Goal: Check status: Check status

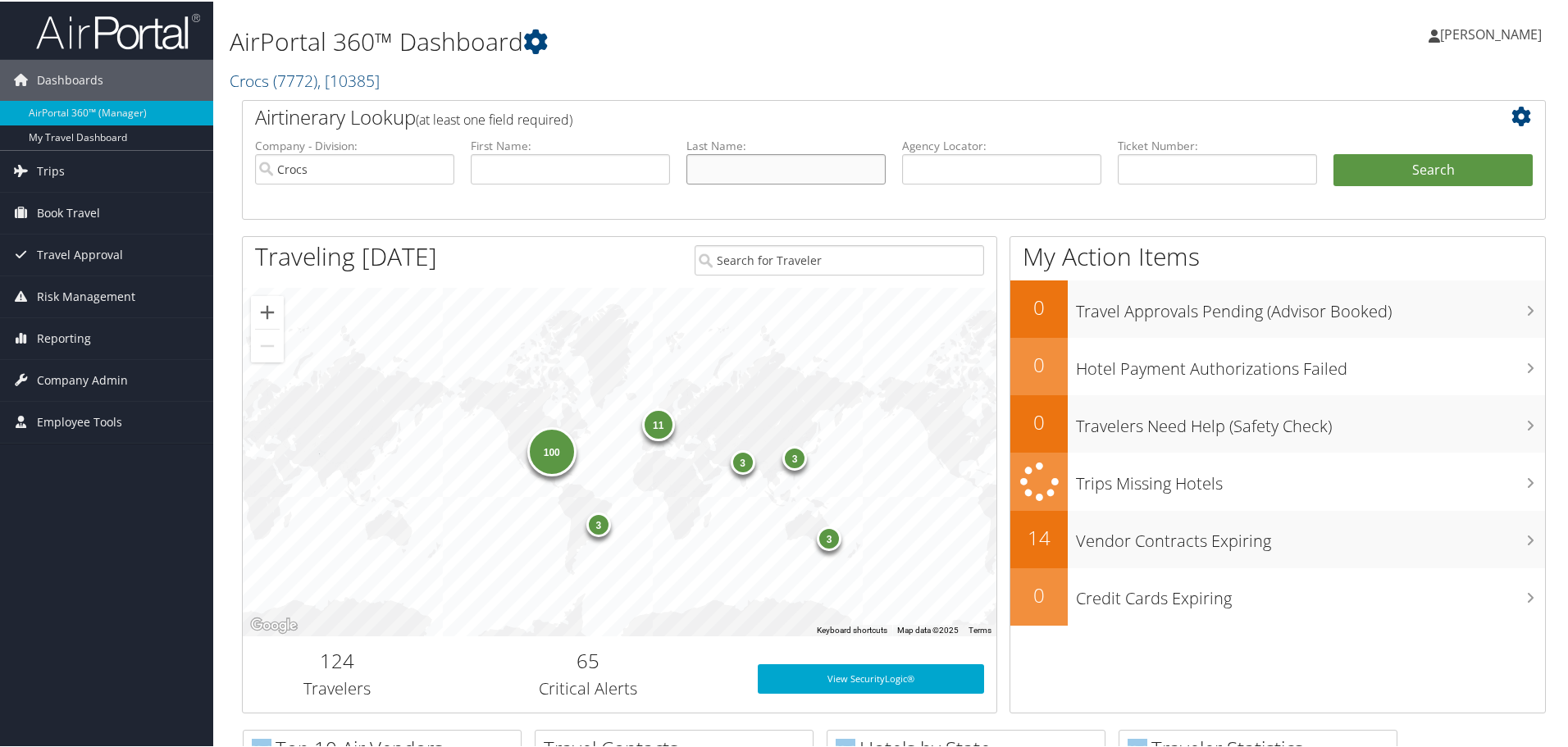
drag, startPoint x: 747, startPoint y: 174, endPoint x: 742, endPoint y: 182, distance: 9.4
click at [743, 175] on input "text" at bounding box center [786, 167] width 199 height 30
type input "olson"
click at [1333, 152] on button "Search" at bounding box center [1432, 169] width 199 height 33
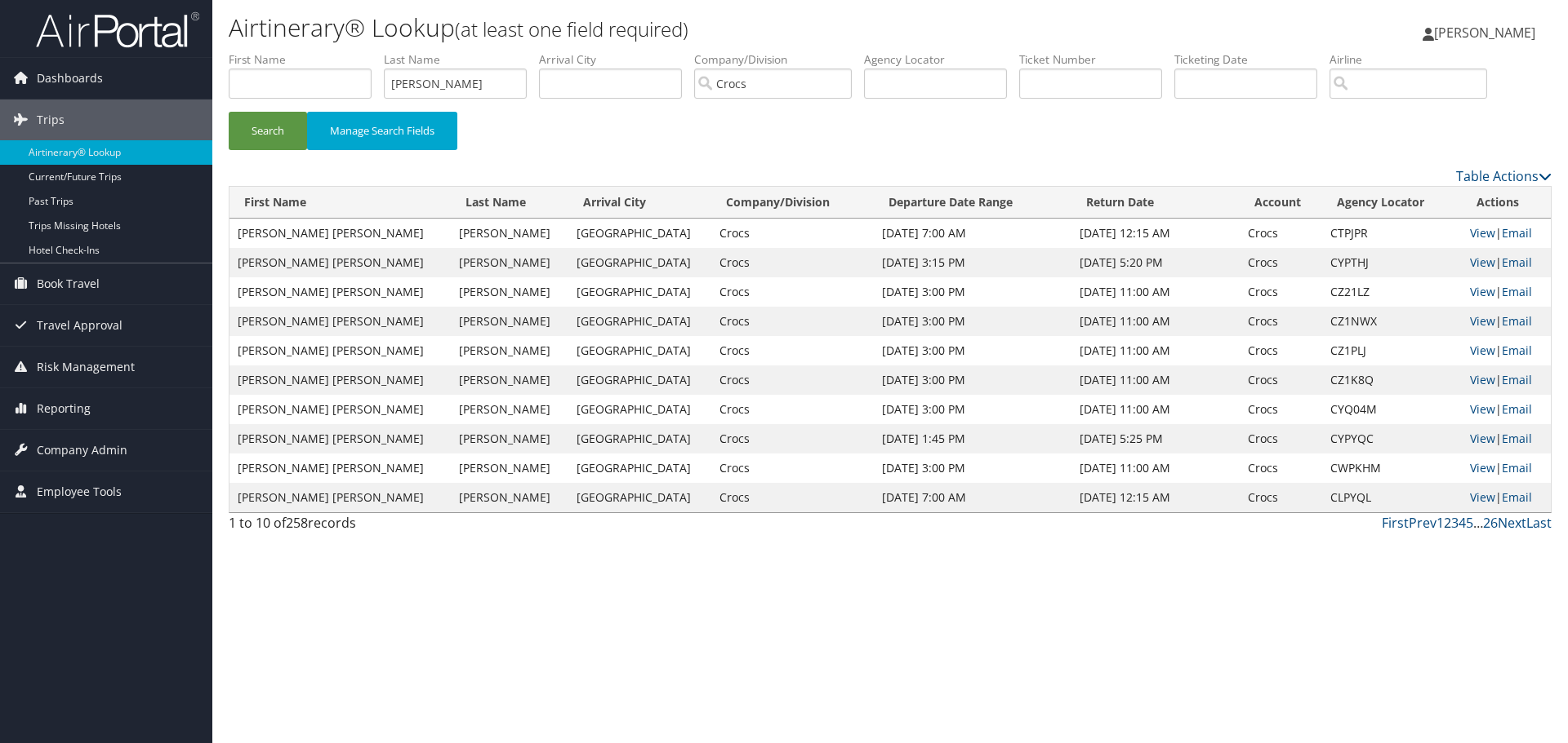
click at [1445, 519] on link "2" at bounding box center [1447, 523] width 7 height 18
click at [1471, 286] on link "View" at bounding box center [1482, 291] width 25 height 16
click at [1470, 259] on link "View" at bounding box center [1482, 262] width 25 height 16
click at [1470, 228] on link "View" at bounding box center [1482, 232] width 25 height 16
click at [1475, 346] on link "View" at bounding box center [1482, 350] width 25 height 16
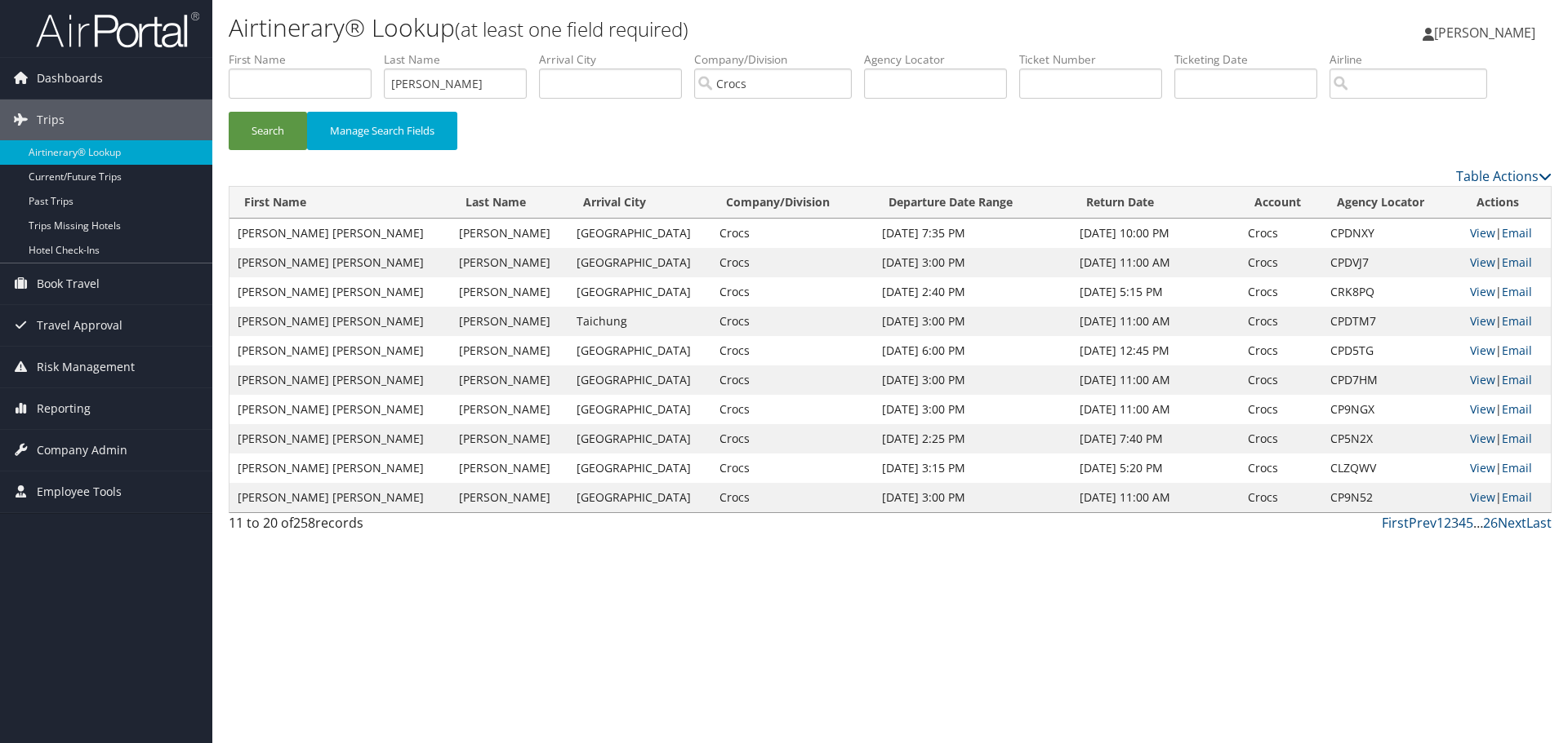
click at [1456, 521] on link "3" at bounding box center [1454, 523] width 7 height 18
click at [942, 79] on input "text" at bounding box center [935, 83] width 143 height 30
paste input "CTPJPR"
click at [228, 112] on button "Search" at bounding box center [268, 131] width 79 height 38
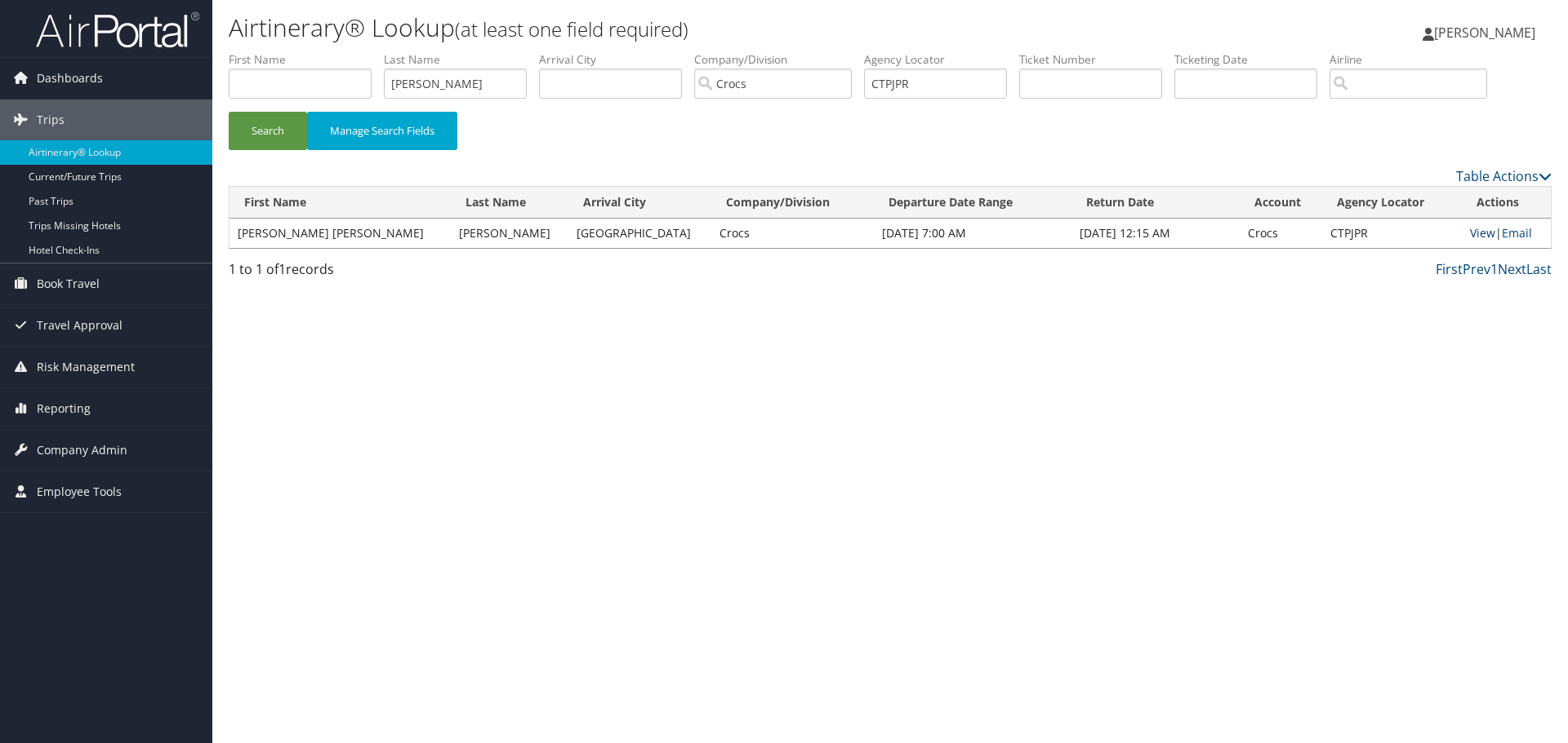
click at [1477, 232] on link "View" at bounding box center [1482, 232] width 25 height 16
drag, startPoint x: 951, startPoint y: 84, endPoint x: 1105, endPoint y: 179, distance: 180.9
click at [731, 52] on ul "First Name Last Name olson Departure City Arrival City Company/Division Crocs A…" at bounding box center [889, 52] width 1322 height 0
paste input "LPYQL"
type input "CLPYQL"
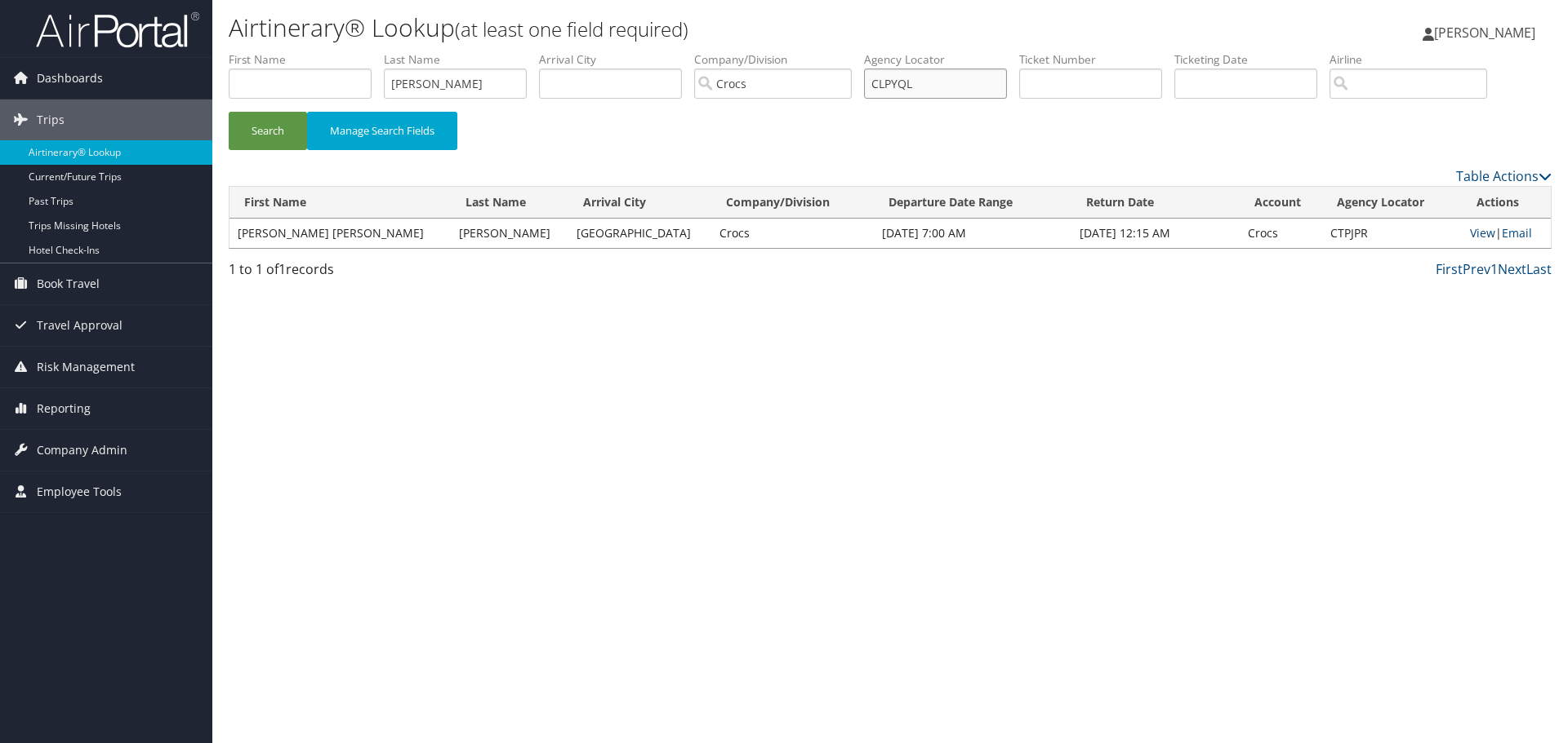
click at [228, 112] on button "Search" at bounding box center [268, 131] width 79 height 38
click at [1470, 234] on link "View" at bounding box center [1482, 232] width 25 height 16
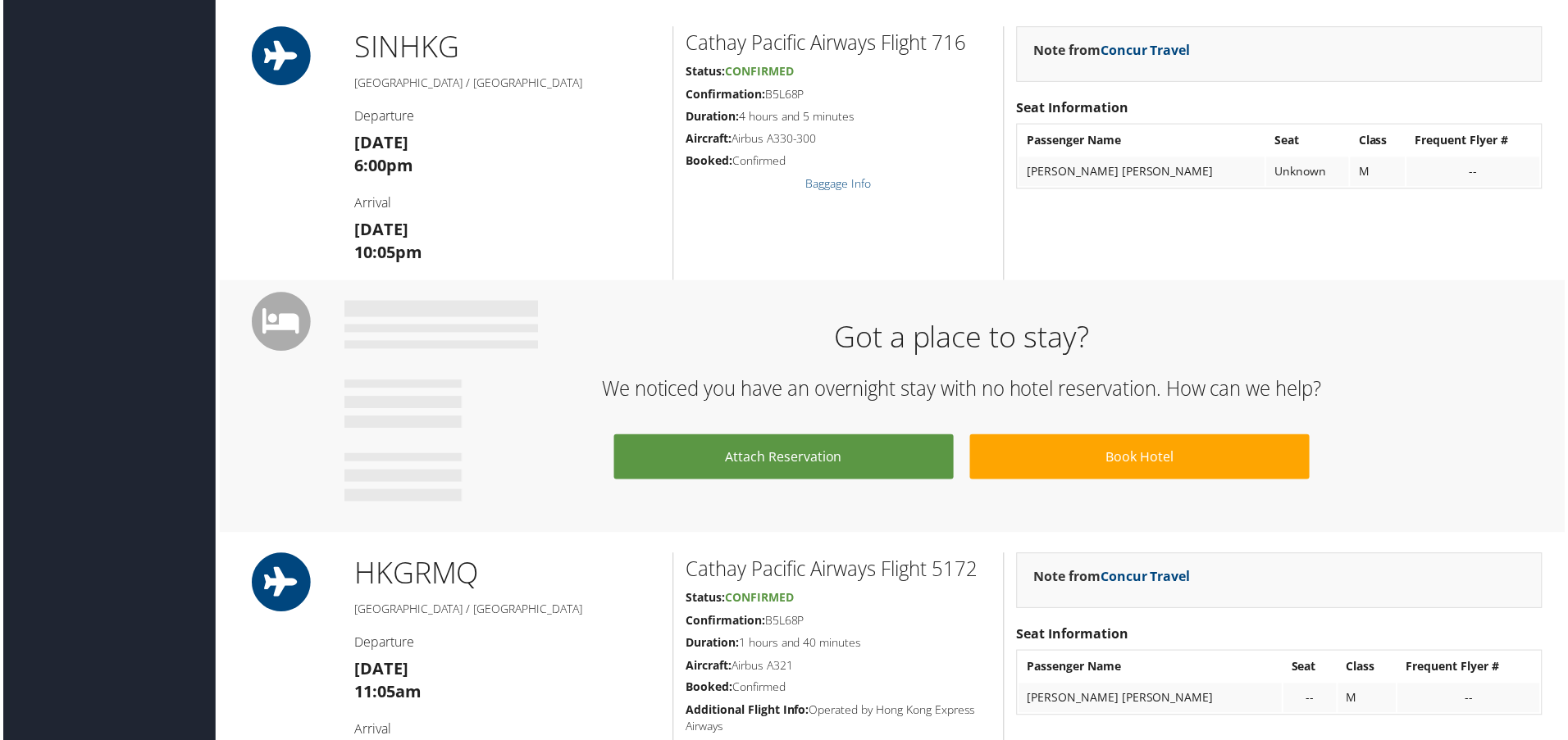
scroll to position [594, 0]
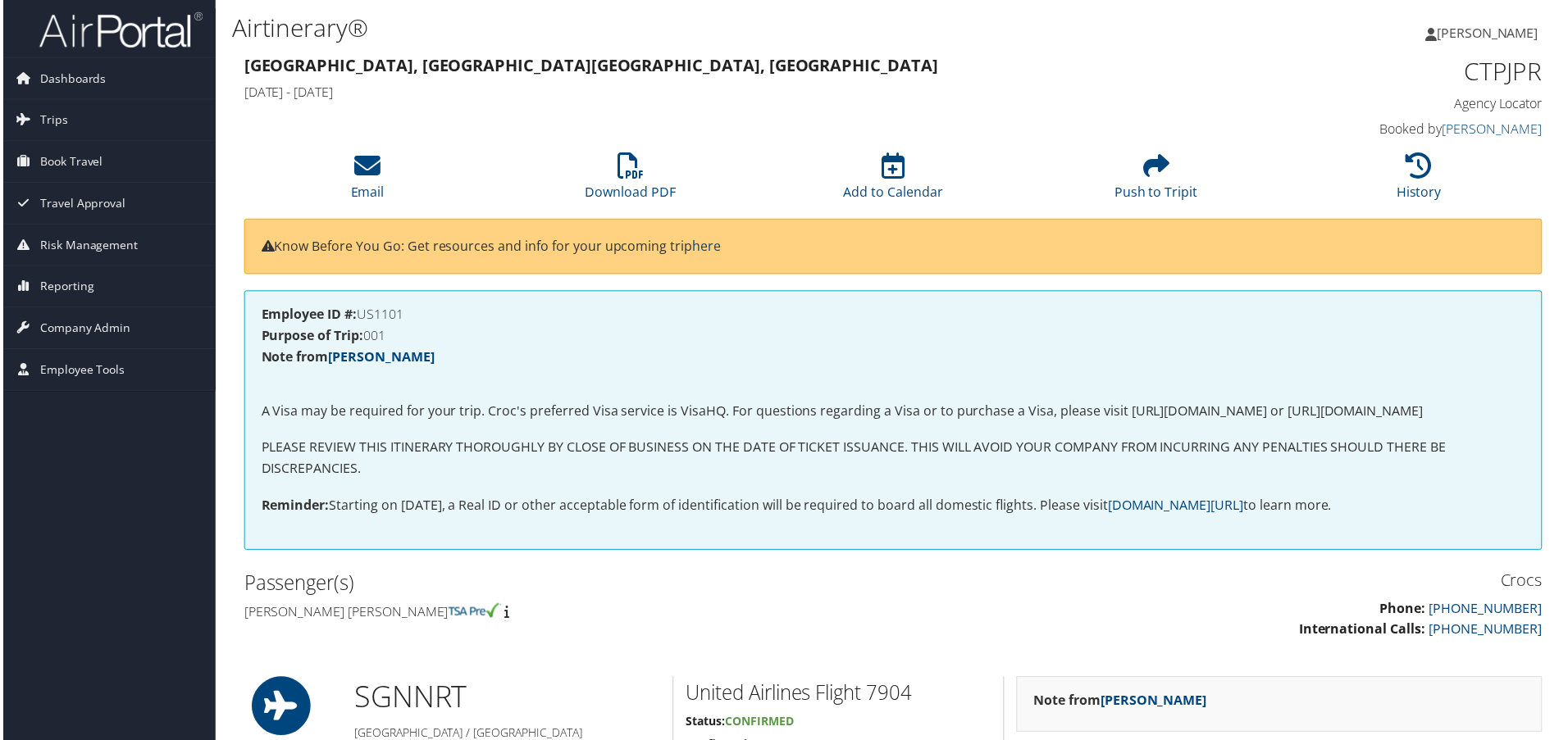
click at [954, 44] on h1 "Airtinerary®" at bounding box center [672, 28] width 886 height 35
click at [627, 165] on icon at bounding box center [630, 166] width 26 height 26
click at [623, 160] on icon at bounding box center [630, 166] width 26 height 26
